Goal: Information Seeking & Learning: Learn about a topic

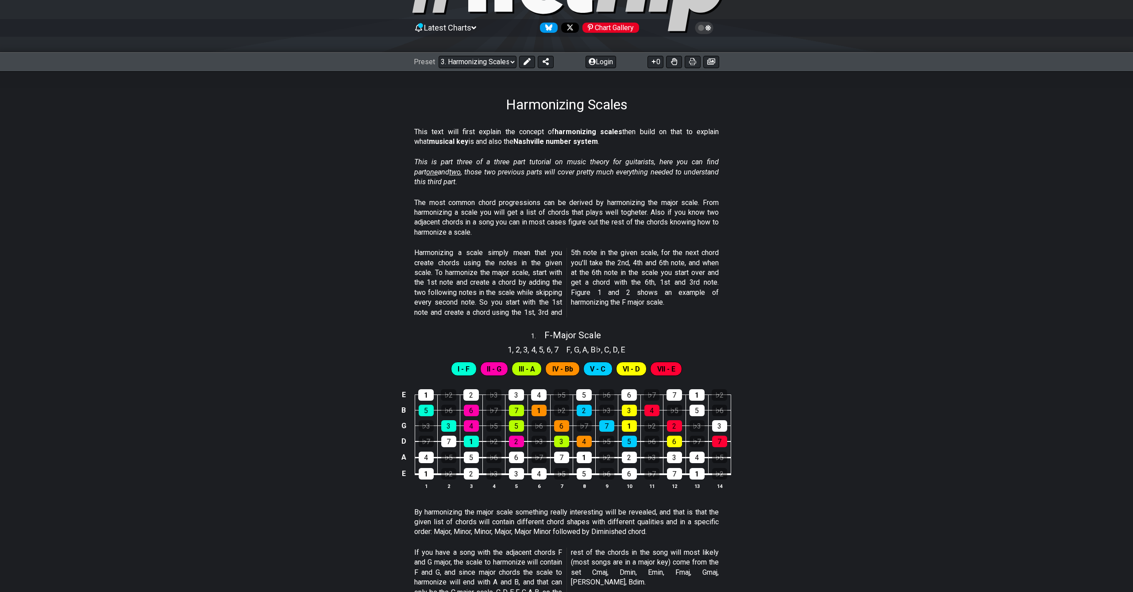
scroll to position [62, 0]
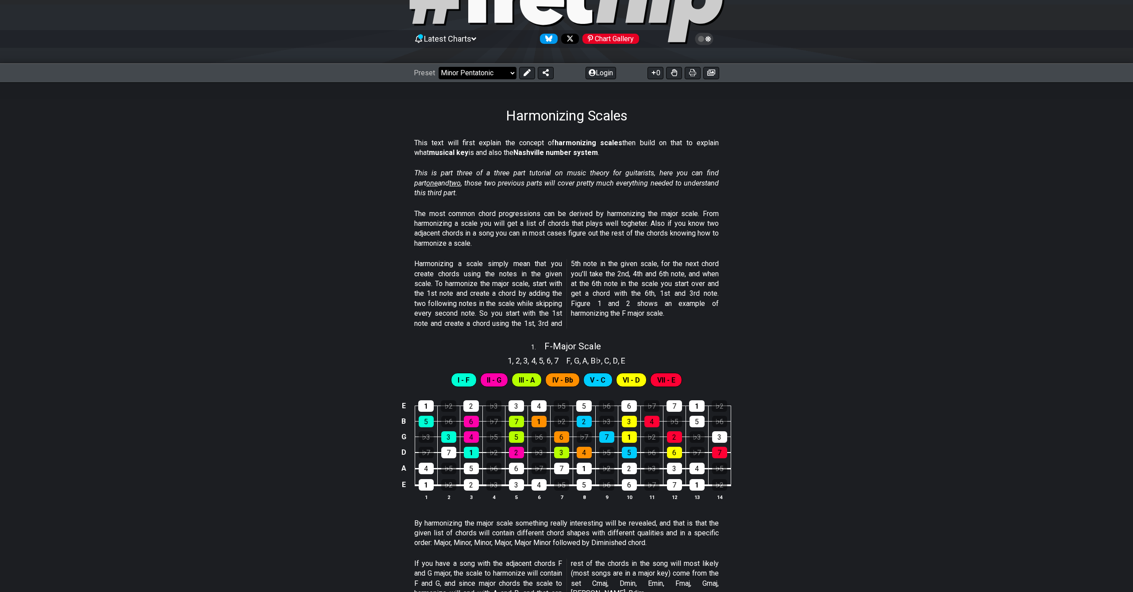
select select "/harmonizing-scales"
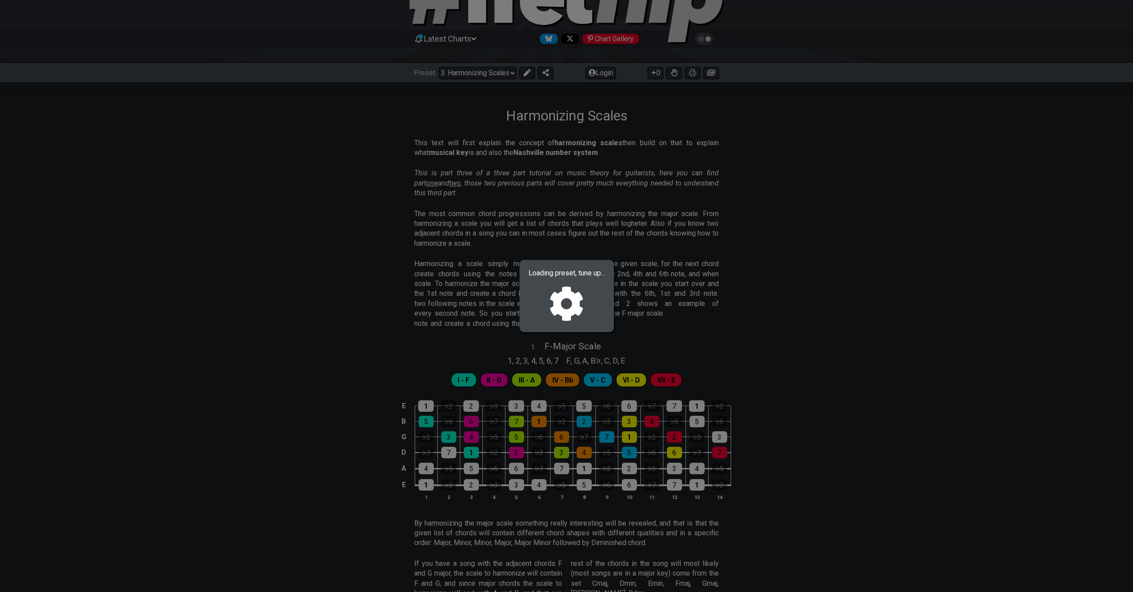
select select "C"
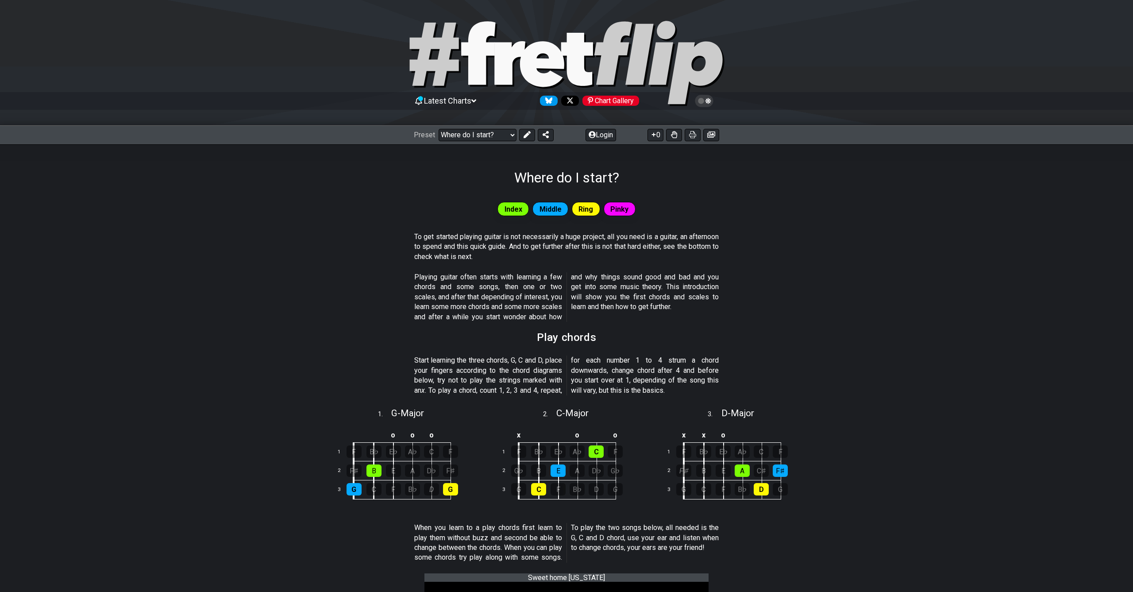
click at [449, 142] on div "Preset Welcome to #fretflip! Initial Preset Custom Preset Minor Pentatonic Majo…" at bounding box center [566, 134] width 1133 height 19
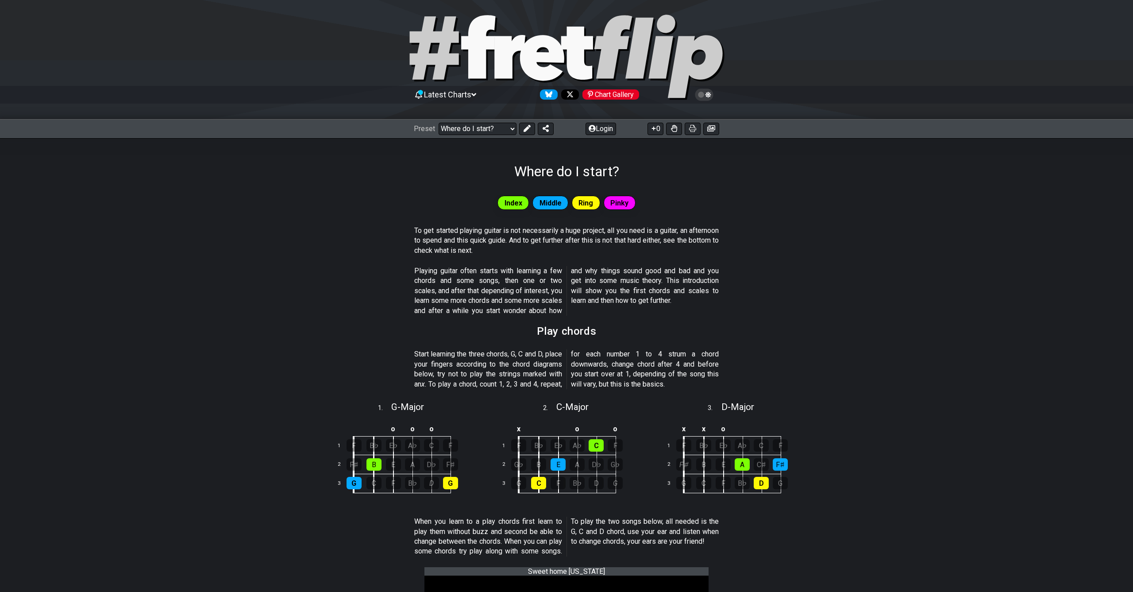
click at [450, 137] on div "Preset Welcome to #fretflip! Initial Preset Custom Preset Minor Pentatonic Majo…" at bounding box center [566, 128] width 1133 height 19
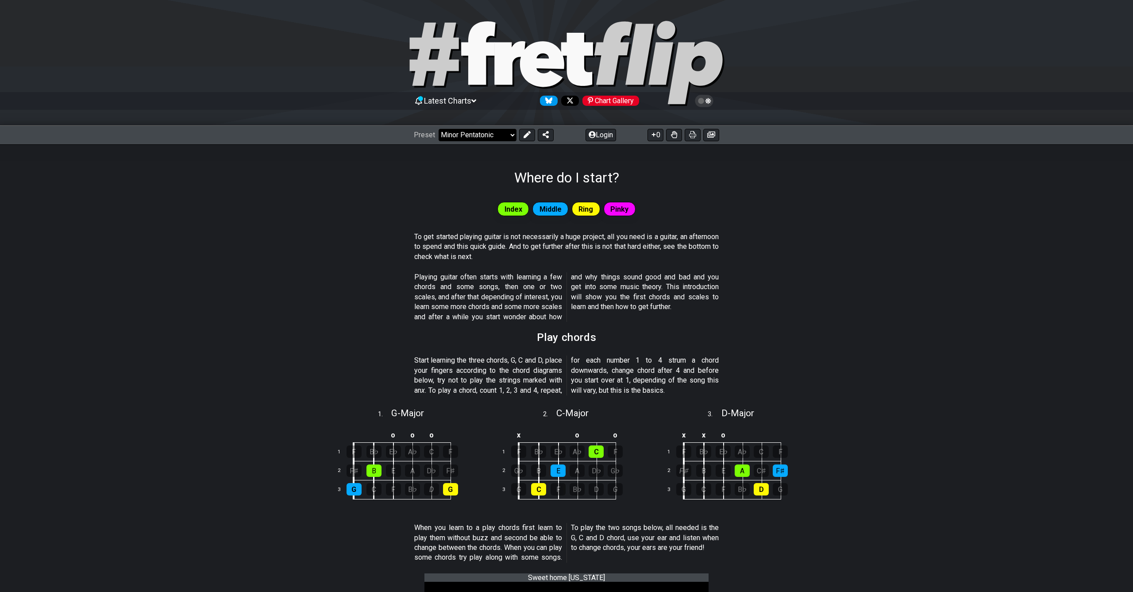
select select "/beginner-guitar"
select select "C"
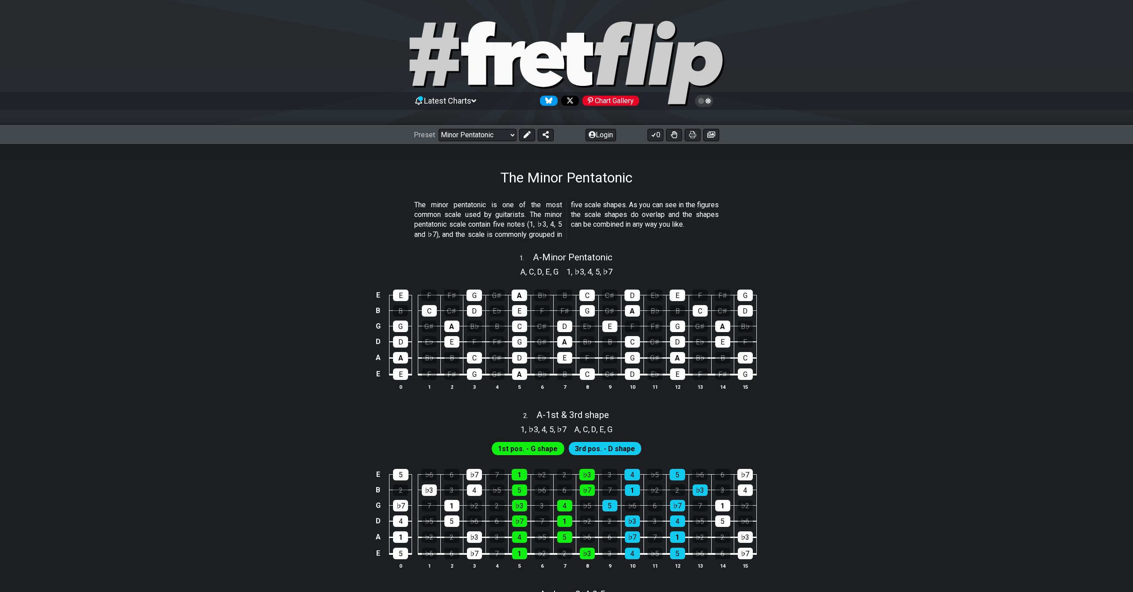
click at [500, 143] on div "Preset Welcome to #fretflip! Initial Preset Custom Preset Minor Pentatonic Majo…" at bounding box center [566, 134] width 1133 height 19
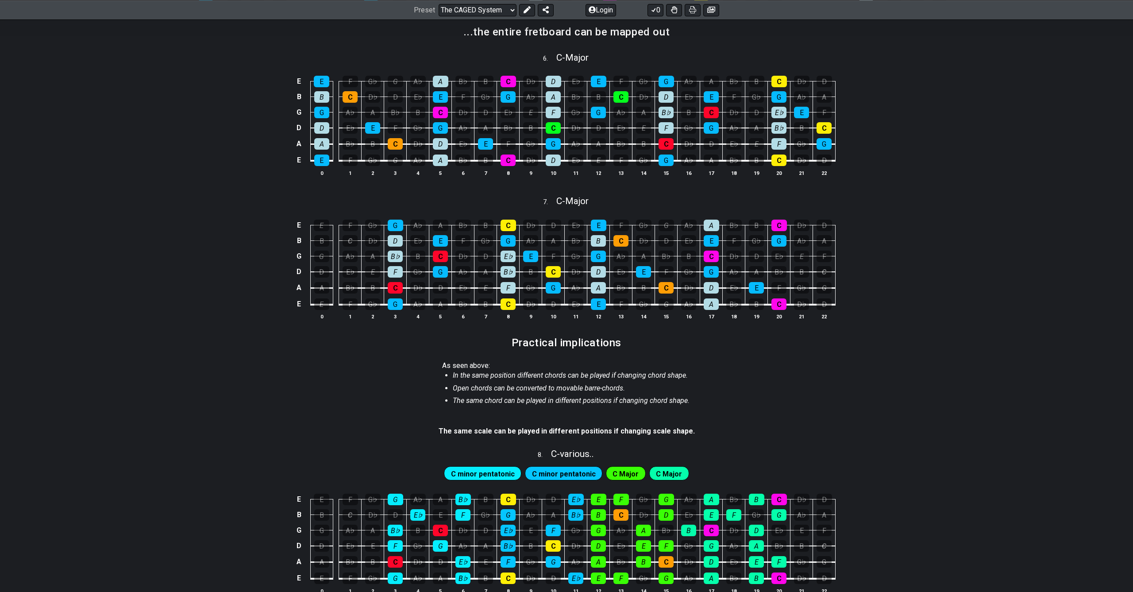
scroll to position [460, 0]
click at [22, 3] on div "Preset Welcome to #fretflip! Initial Preset Custom Preset Minor Pentatonic Majo…" at bounding box center [566, 9] width 1133 height 19
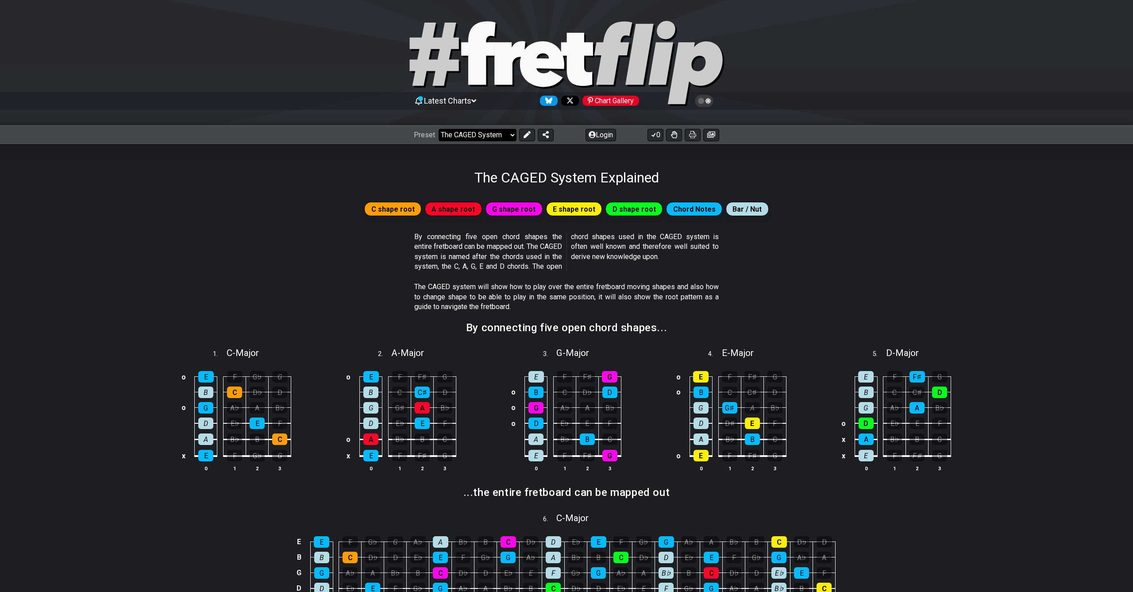
scroll to position [0, 0]
click at [476, 129] on div "Preset Welcome to #fretflip! Initial Preset Custom Preset Minor Pentatonic Majo…" at bounding box center [566, 134] width 1133 height 19
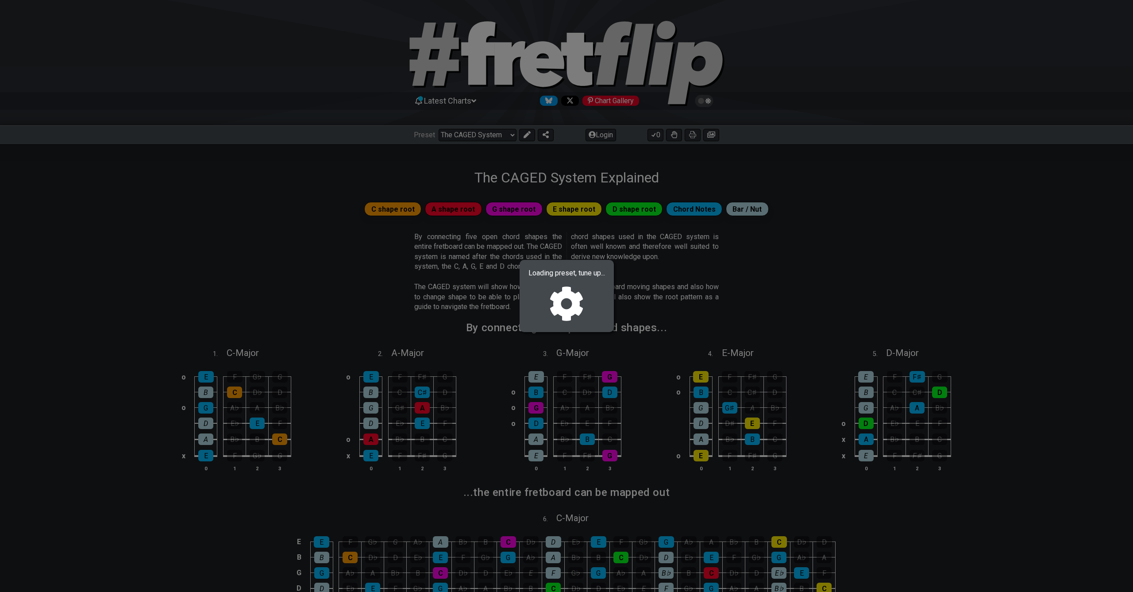
select select "/minor-pentatonic"
select select "C"
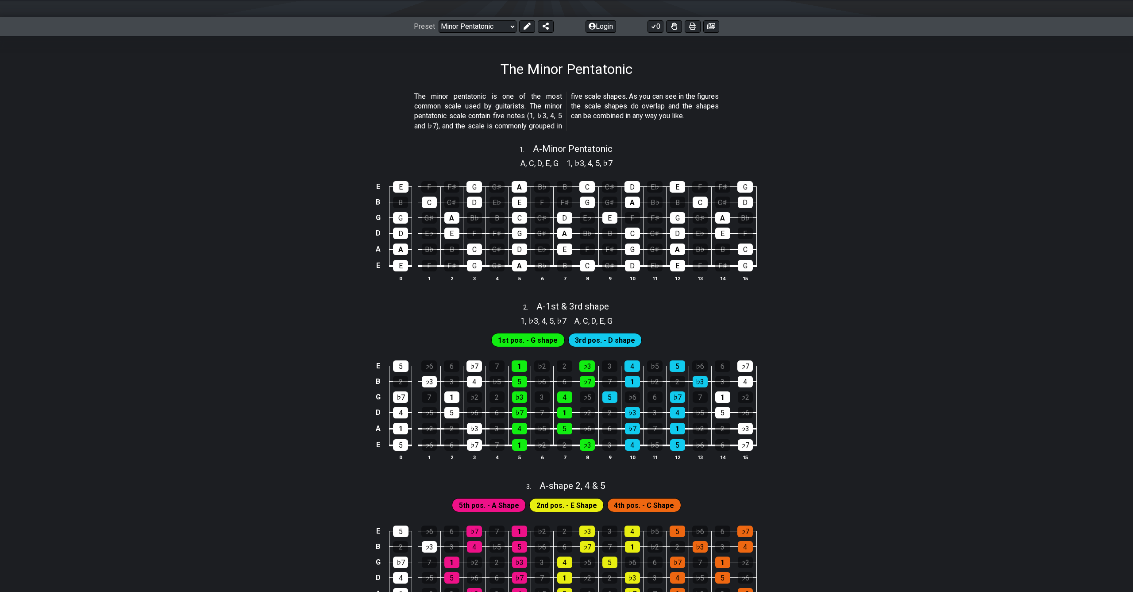
scroll to position [170, 0]
